Goal: Task Accomplishment & Management: Manage account settings

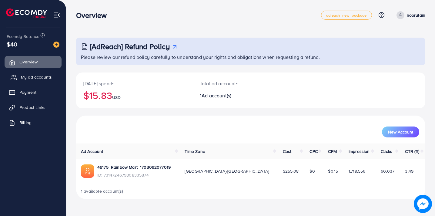
click at [39, 75] on span "My ad accounts" at bounding box center [36, 77] width 31 height 6
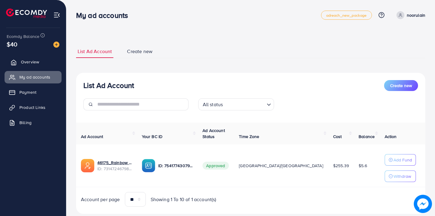
click at [33, 61] on span "Overview" at bounding box center [30, 62] width 18 height 6
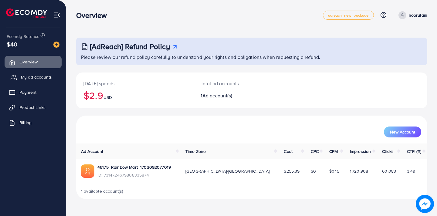
click at [39, 75] on span "My ad accounts" at bounding box center [36, 77] width 31 height 6
